Goal: Information Seeking & Learning: Understand process/instructions

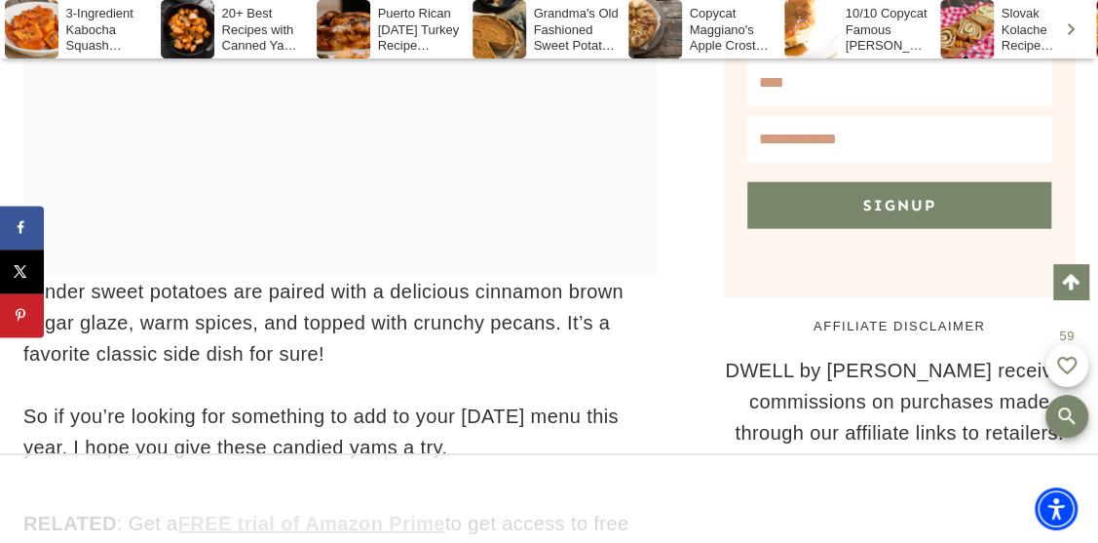
scroll to position [904, 0]
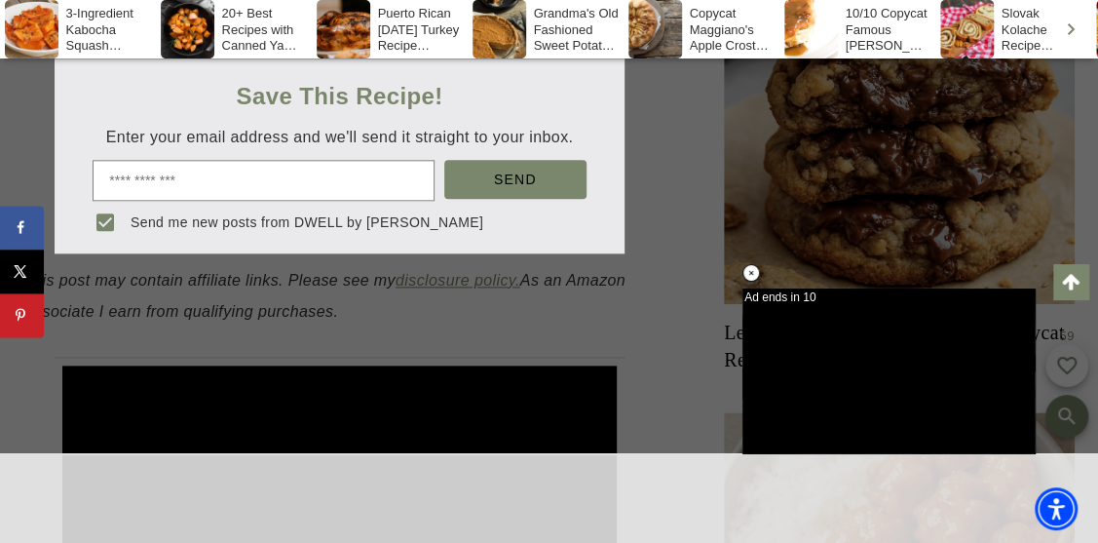
click at [279, 79] on div at bounding box center [549, 271] width 1098 height 543
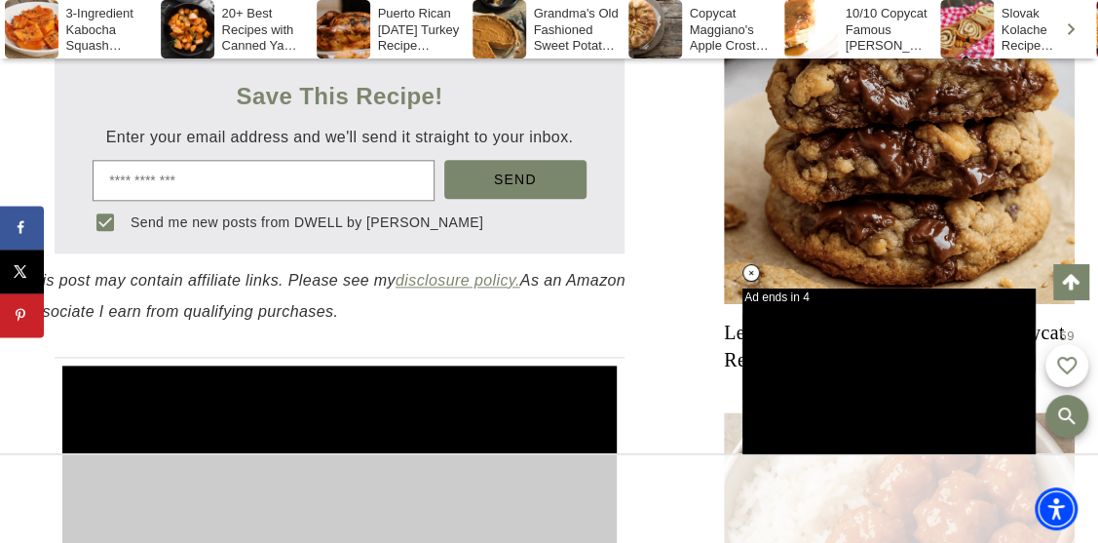
click at [265, 44] on link "Jump to Recipe" at bounding box center [264, 24] width 168 height 40
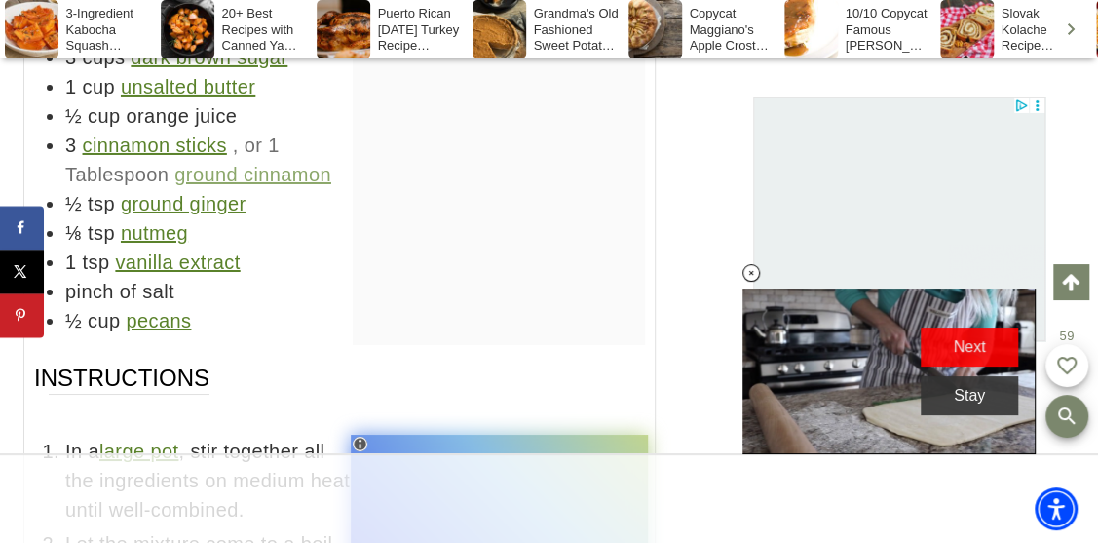
scroll to position [12888, 0]
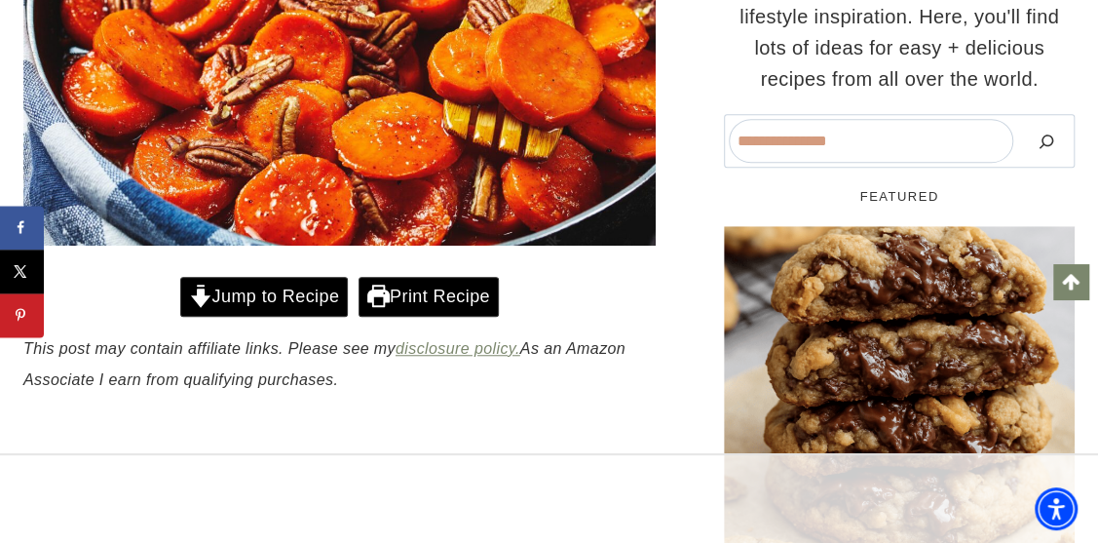
scroll to position [631, 0]
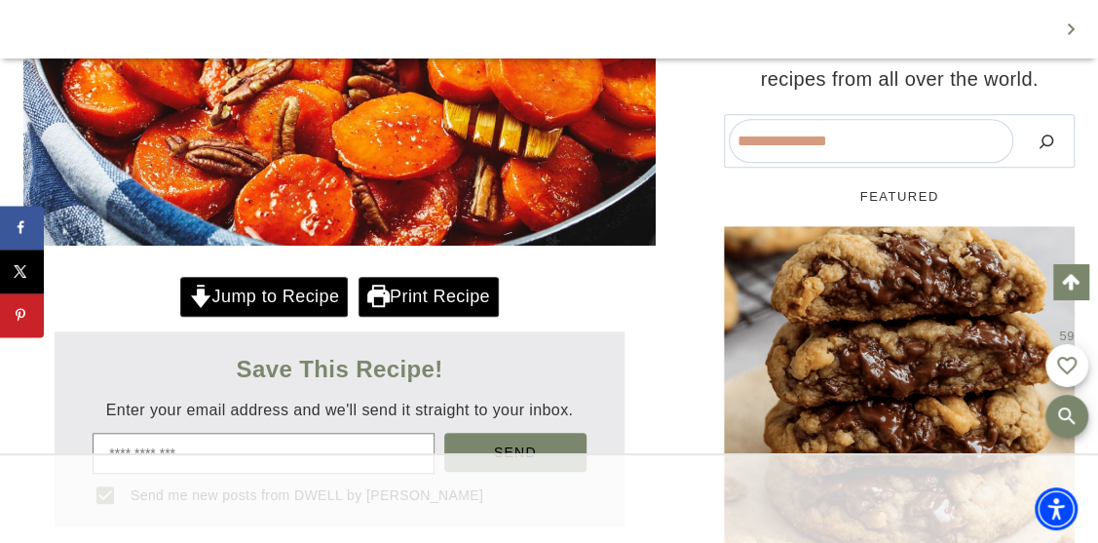
click at [301, 317] on link "Jump to Recipe" at bounding box center [264, 297] width 168 height 40
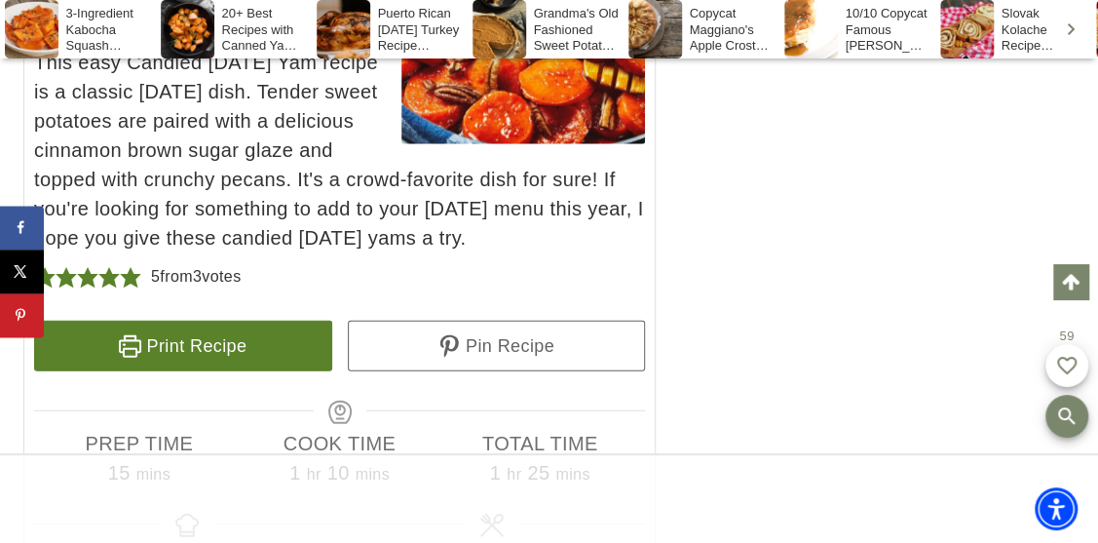
scroll to position [12927, 0]
